Goal: Transaction & Acquisition: Subscribe to service/newsletter

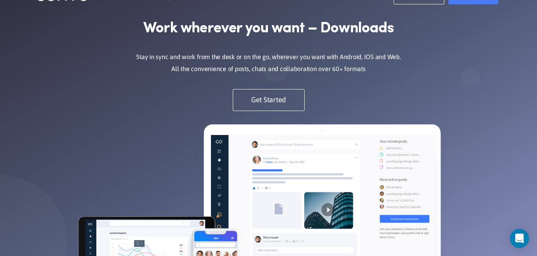
scroll to position [20, 0]
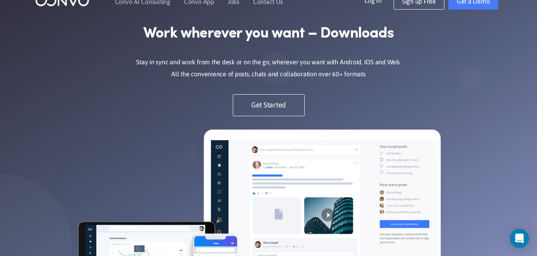
drag, startPoint x: 541, startPoint y: 53, endPoint x: 526, endPoint y: 57, distance: 15.4
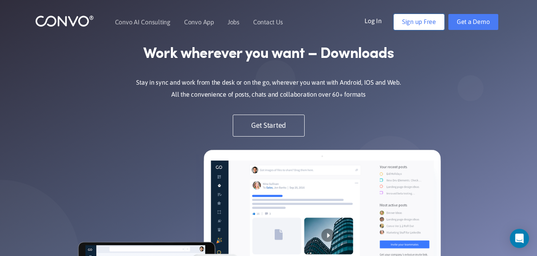
click at [416, 21] on link "Sign up Free" at bounding box center [419, 22] width 51 height 16
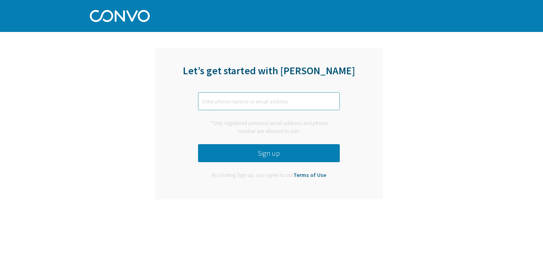
click at [274, 96] on input "text" at bounding box center [269, 101] width 142 height 18
type input "s"
paste input "[EMAIL_ADDRESS][DOMAIN_NAME]"
type input "[EMAIL_ADDRESS][DOMAIN_NAME]"
click at [311, 154] on button "Sign up" at bounding box center [269, 153] width 142 height 18
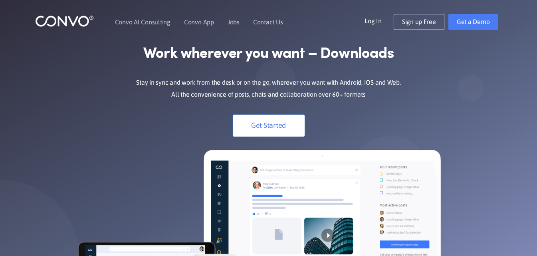
click at [284, 119] on link "Get Started" at bounding box center [269, 126] width 72 height 22
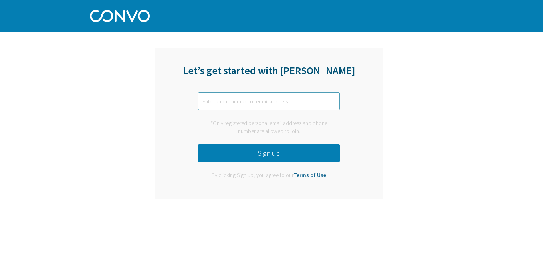
paste input "[EMAIL_ADDRESS][DOMAIN_NAME]"
type input "[EMAIL_ADDRESS][DOMAIN_NAME]"
click at [263, 156] on button "Sign up" at bounding box center [269, 153] width 142 height 18
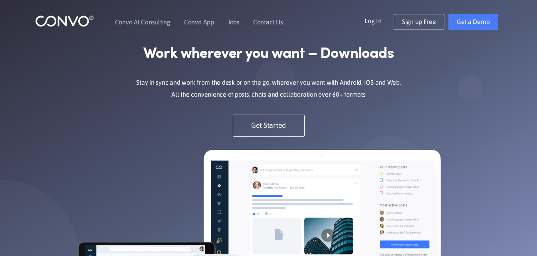
click at [377, 21] on link "Log In" at bounding box center [379, 20] width 29 height 13
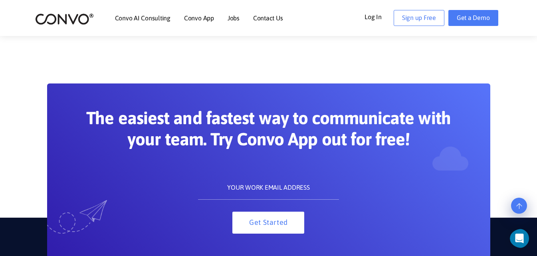
scroll to position [662, 0]
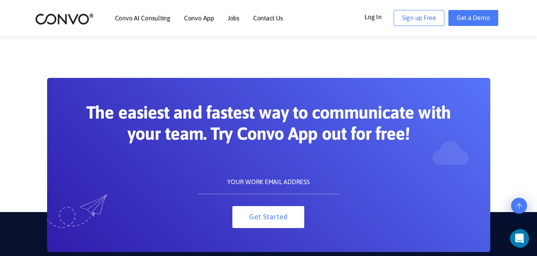
click at [292, 181] on input "text" at bounding box center [268, 182] width 141 height 24
paste input "sakservicesjyoti@gmail.com"
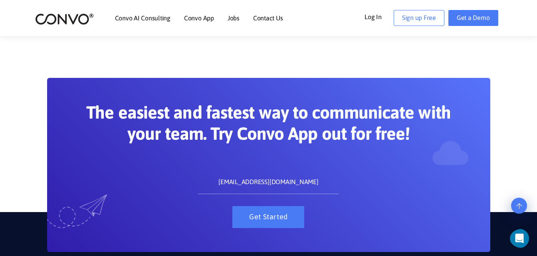
type input "[EMAIL_ADDRESS][DOMAIN_NAME]"
click at [280, 219] on button "Get Started" at bounding box center [269, 217] width 72 height 22
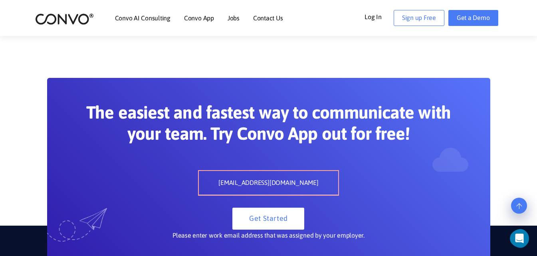
click at [280, 205] on div "sakservicesjyoti@gmail.com Get Started" at bounding box center [268, 200] width 153 height 60
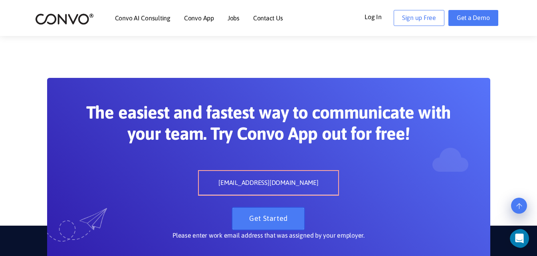
click at [274, 218] on button "Get Started" at bounding box center [269, 219] width 72 height 22
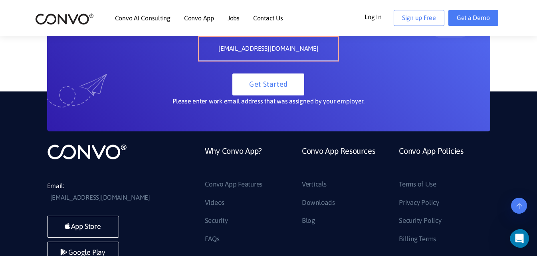
scroll to position [798, 0]
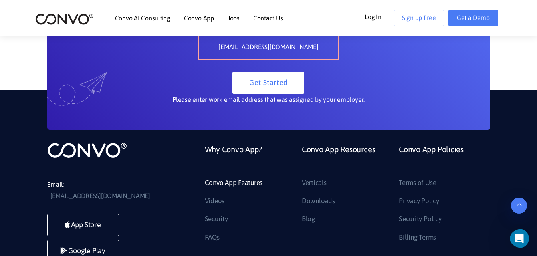
click at [247, 179] on link "Convo App Features" at bounding box center [234, 183] width 58 height 13
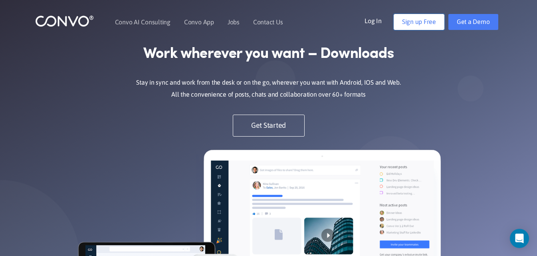
click at [406, 25] on link "Sign up Free" at bounding box center [419, 22] width 51 height 16
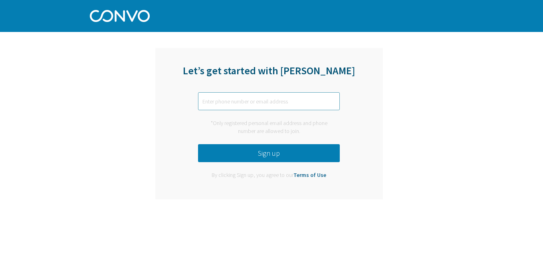
click at [278, 100] on input "text" at bounding box center [269, 101] width 142 height 18
paste input "d"
type input "d"
type input "s"
paste input "Signed out [EMAIL_ADDRESS][DOMAIN_NAME]"
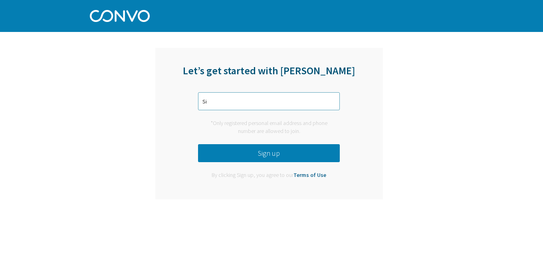
type input "S"
paste input "[EMAIL_ADDRESS][DOMAIN_NAME]"
click at [292, 157] on button "Sign up" at bounding box center [269, 153] width 142 height 18
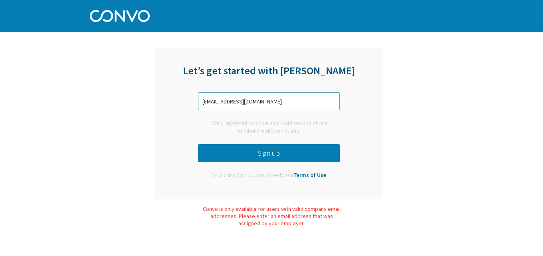
click at [287, 104] on input "[EMAIL_ADDRESS][DOMAIN_NAME]" at bounding box center [269, 101] width 142 height 18
type input "s"
type input "[EMAIL_ADDRESS]com"
click at [270, 156] on button "Sign up" at bounding box center [269, 153] width 142 height 18
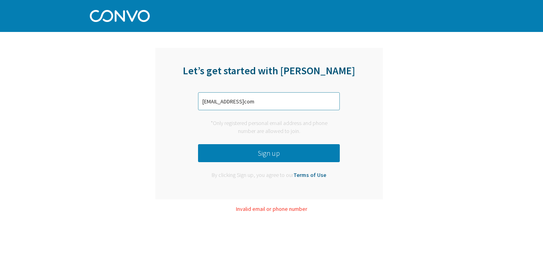
drag, startPoint x: 279, startPoint y: 102, endPoint x: 165, endPoint y: 94, distance: 114.1
click at [165, 94] on div "Let’s get started with [PERSON_NAME] [EMAIL_ADDRESS]com *Only registered person…" at bounding box center [269, 123] width 228 height 151
type input "[EMAIL_ADDRESS][DOMAIN_NAME]"
click at [243, 153] on button "Sign up" at bounding box center [269, 153] width 142 height 18
